Goal: Information Seeking & Learning: Learn about a topic

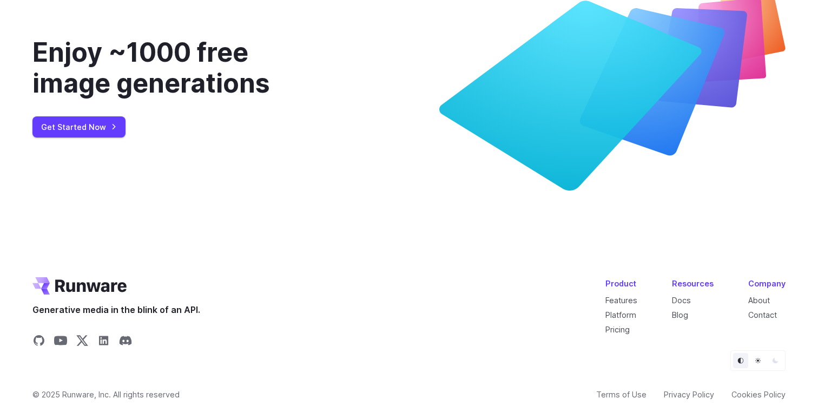
scroll to position [4056, 0]
click at [765, 284] on div "Company" at bounding box center [766, 283] width 37 height 12
click at [763, 302] on link "About" at bounding box center [759, 299] width 22 height 9
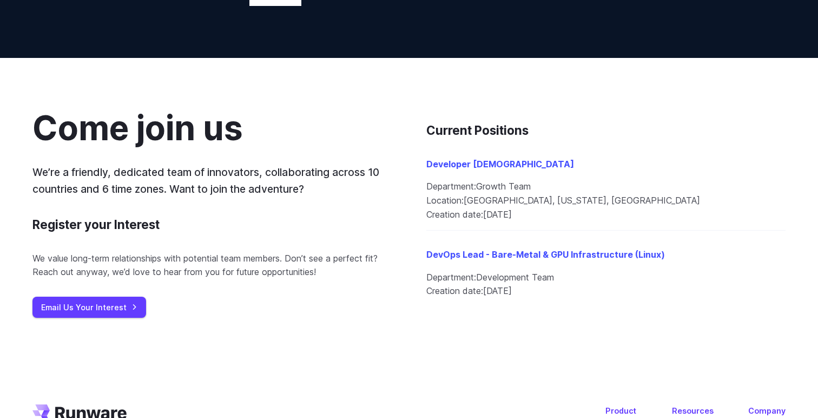
scroll to position [1168, 0]
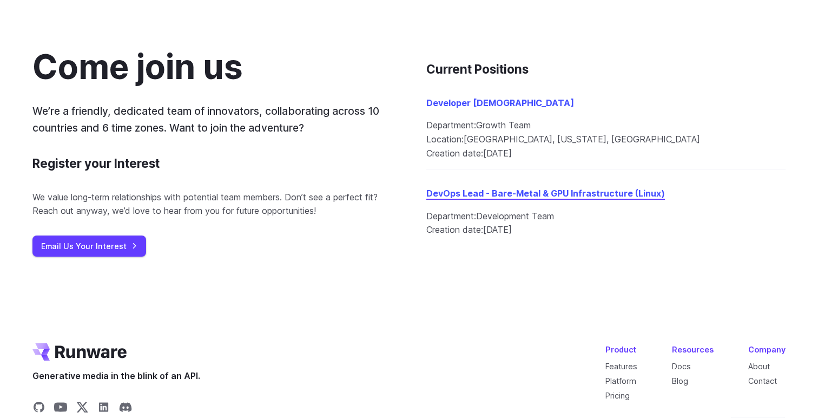
click at [471, 192] on link "DevOps Lead - Bare-Metal & GPU Infrastructure (Linux)" at bounding box center [545, 193] width 239 height 11
